Goal: Navigation & Orientation: Go to known website

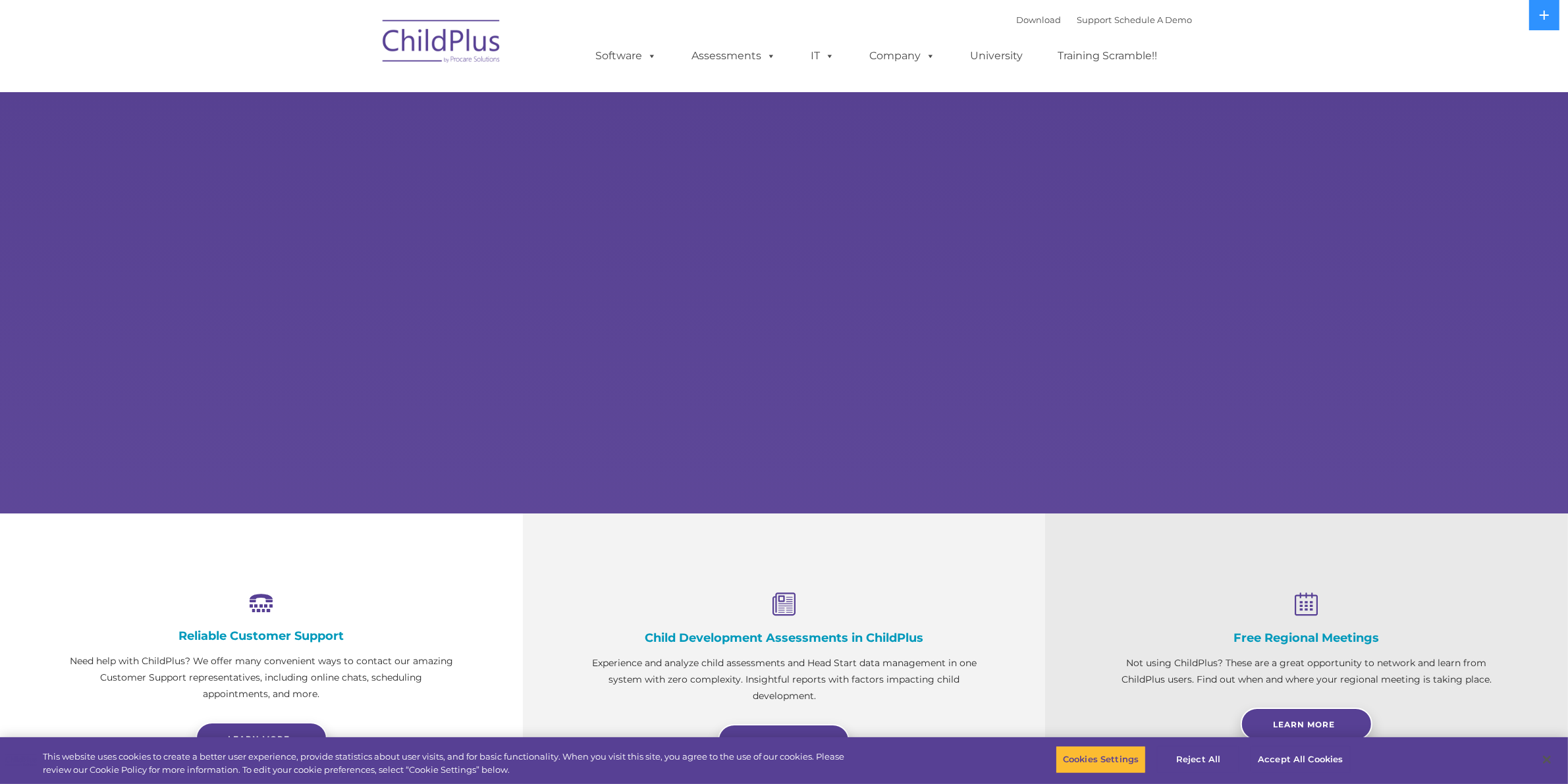
select select "MEDIUM"
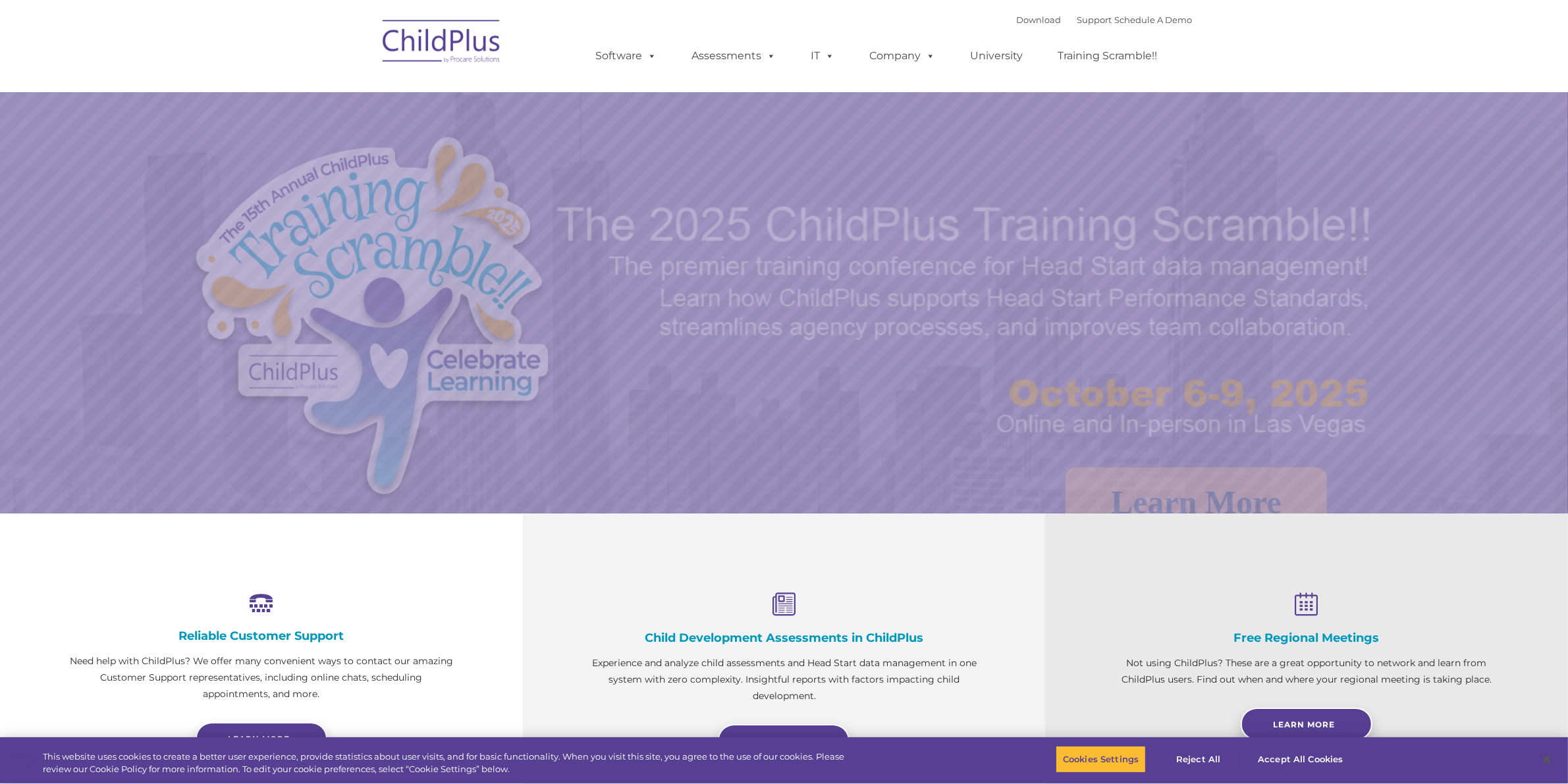
select select "MEDIUM"
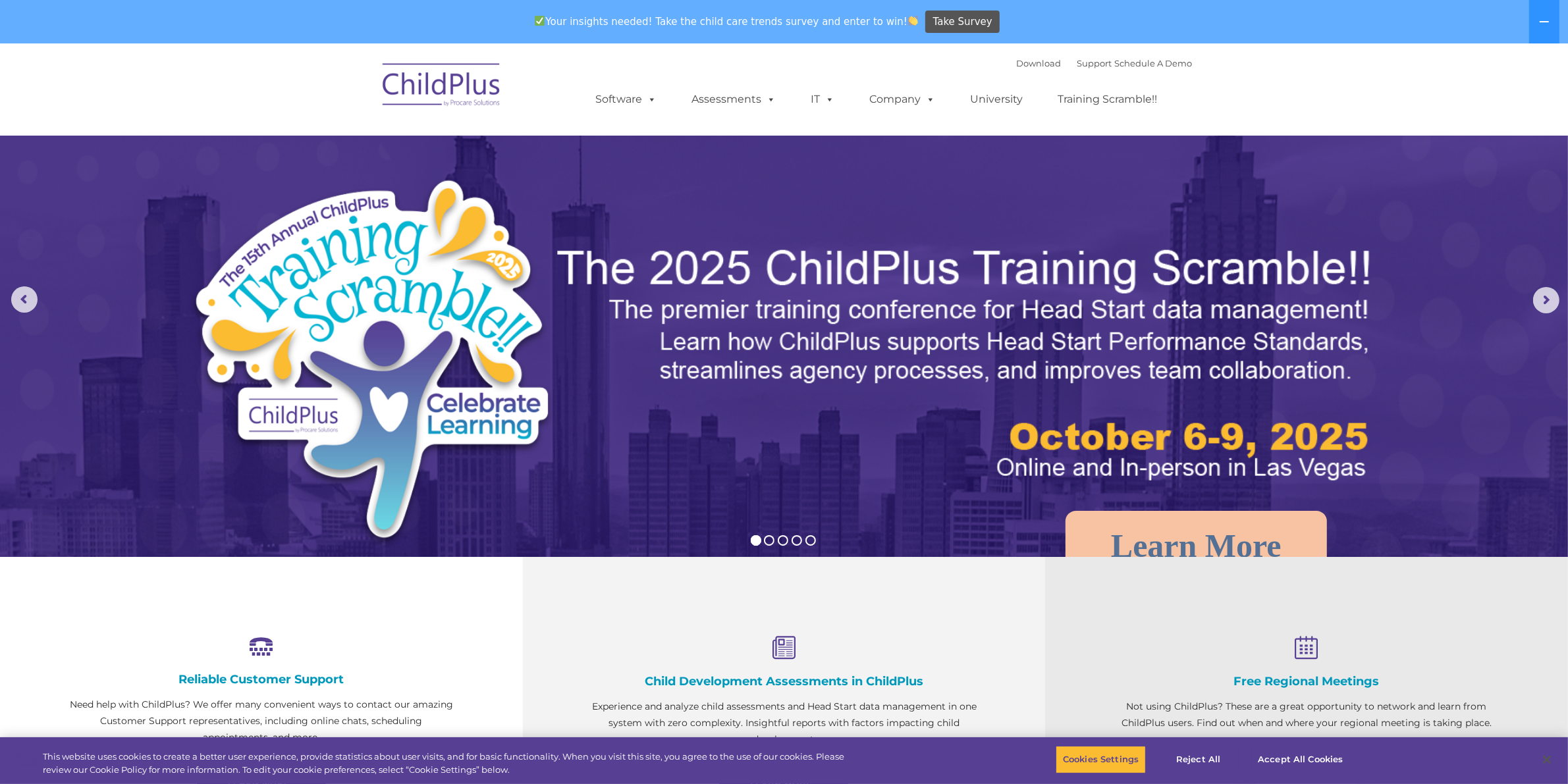
click at [427, 86] on img at bounding box center [442, 87] width 132 height 66
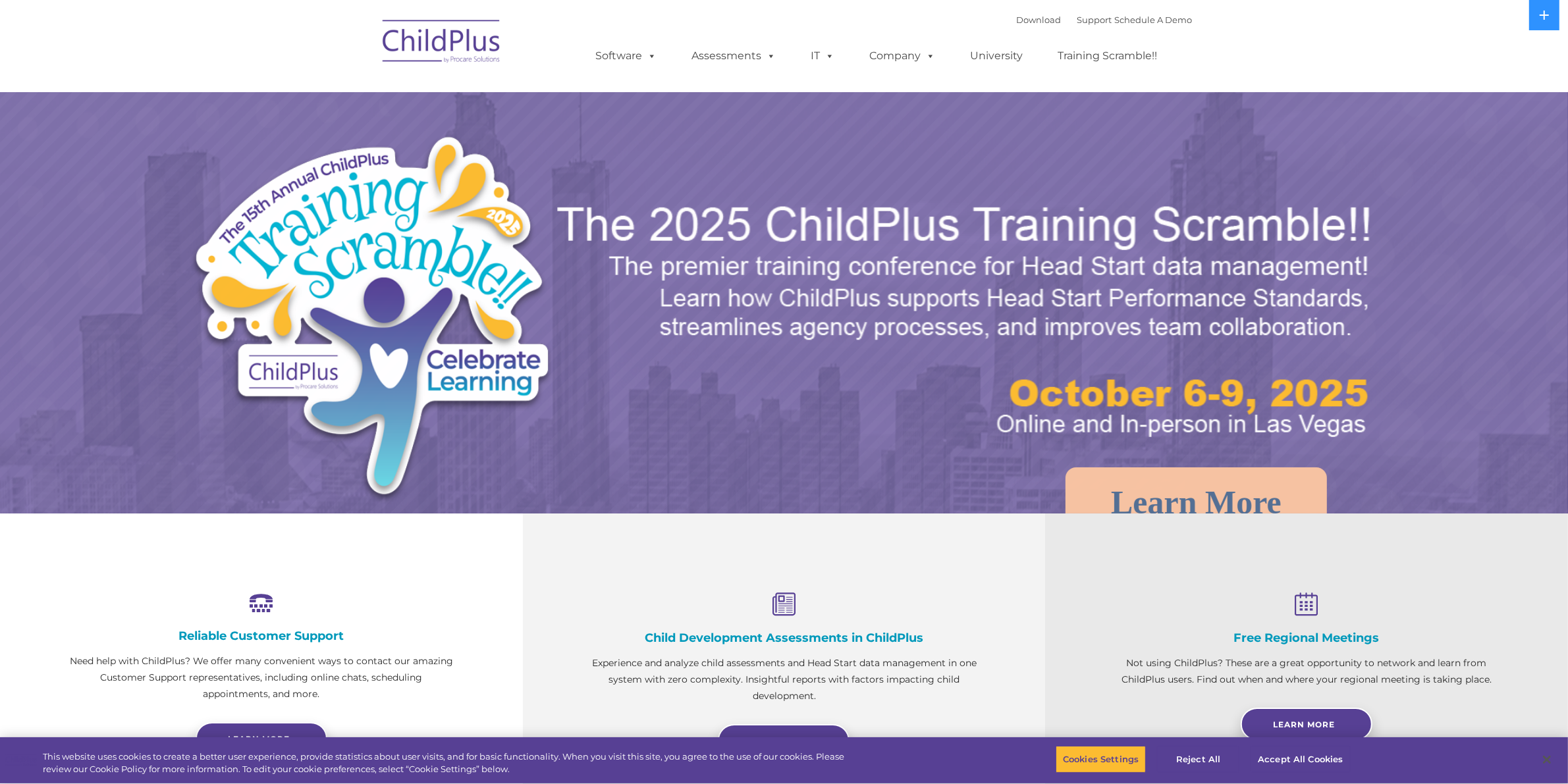
select select "MEDIUM"
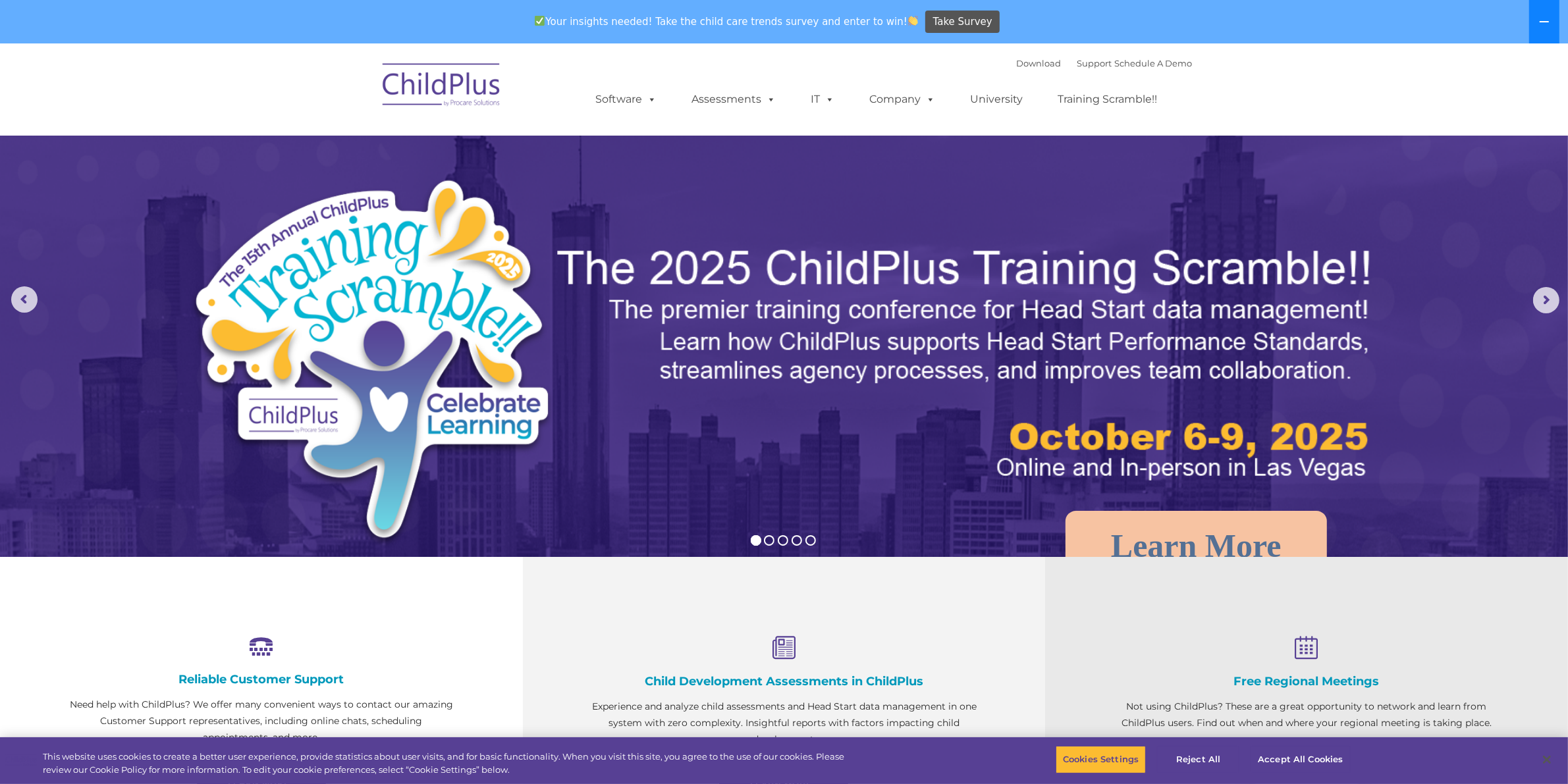
click at [1552, 21] on button at bounding box center [1544, 21] width 30 height 44
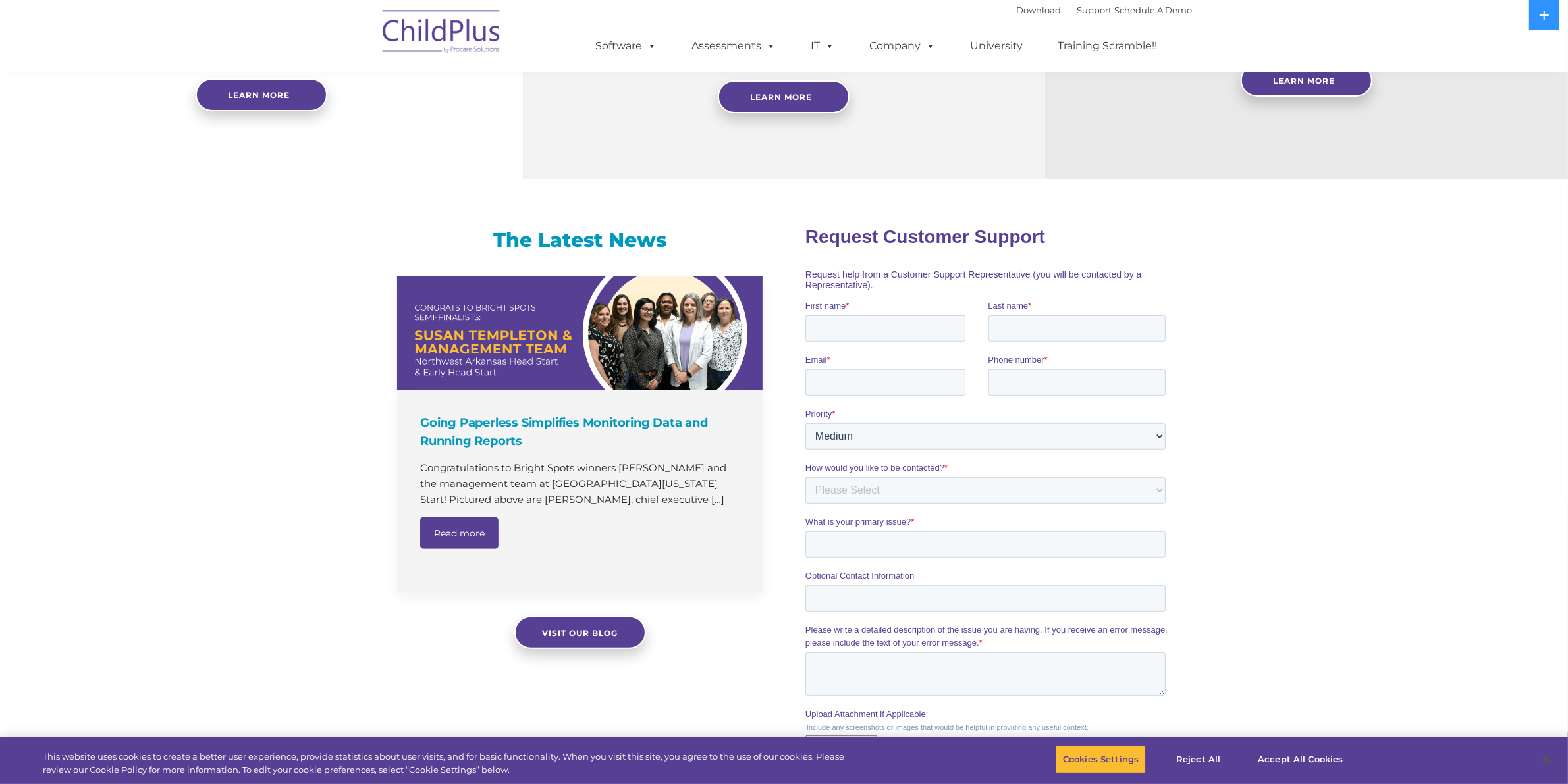
scroll to position [643, 0]
